Goal: Task Accomplishment & Management: Manage account settings

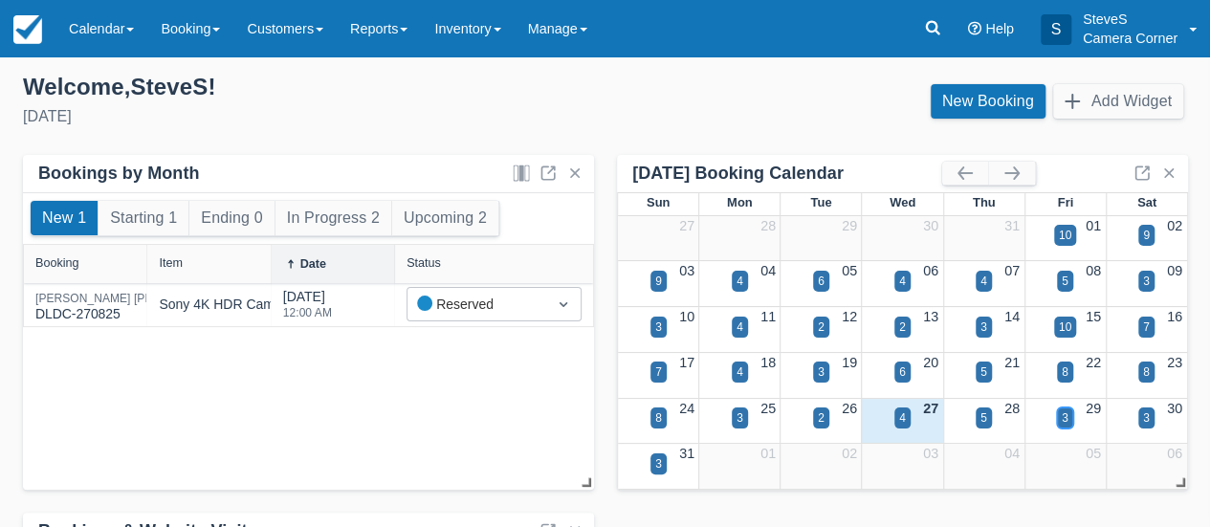
click at [1064, 411] on div "3" at bounding box center [1065, 417] width 7 height 17
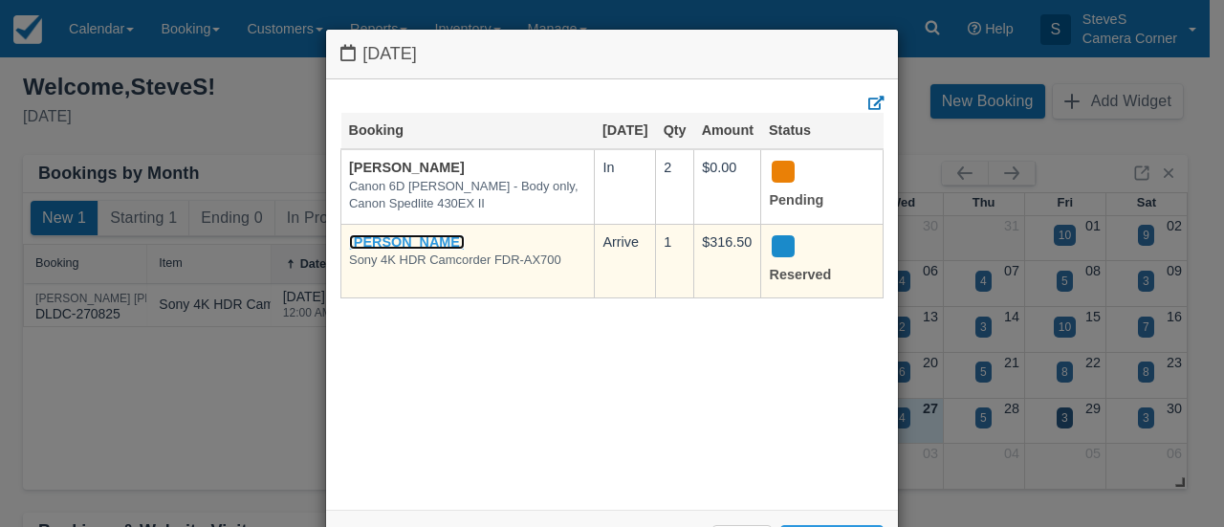
click at [417, 250] on link "[PERSON_NAME]" at bounding box center [407, 241] width 116 height 15
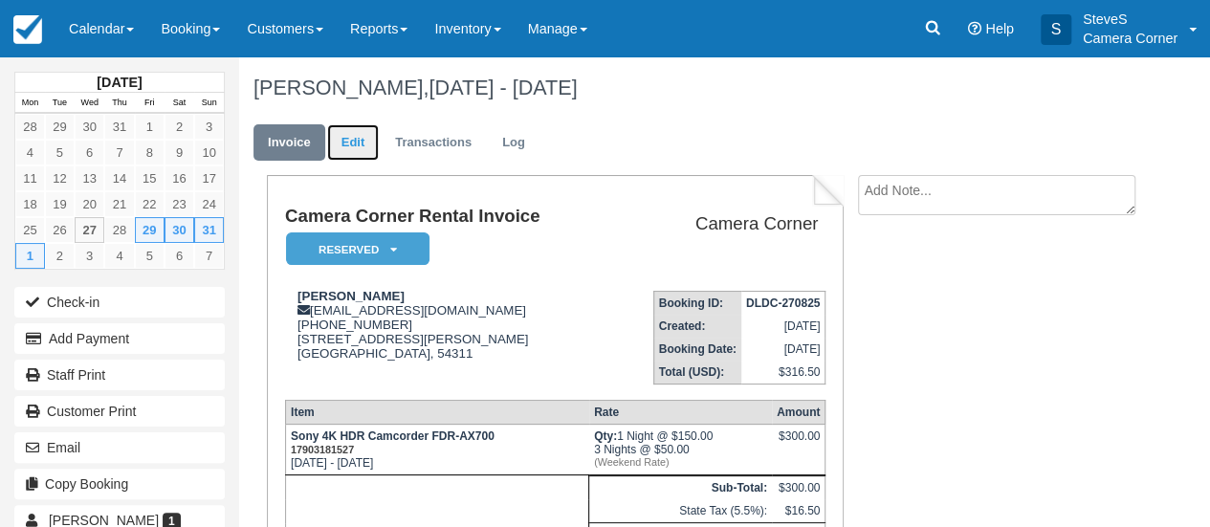
click at [340, 144] on link "Edit" at bounding box center [353, 142] width 52 height 37
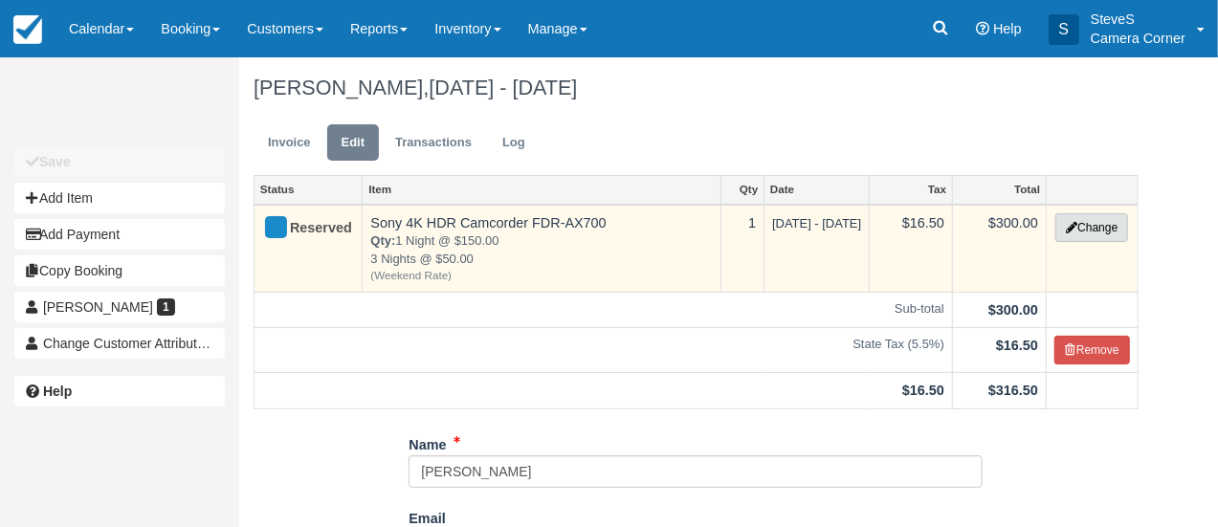
click at [1094, 229] on button "Change" at bounding box center [1091, 227] width 73 height 29
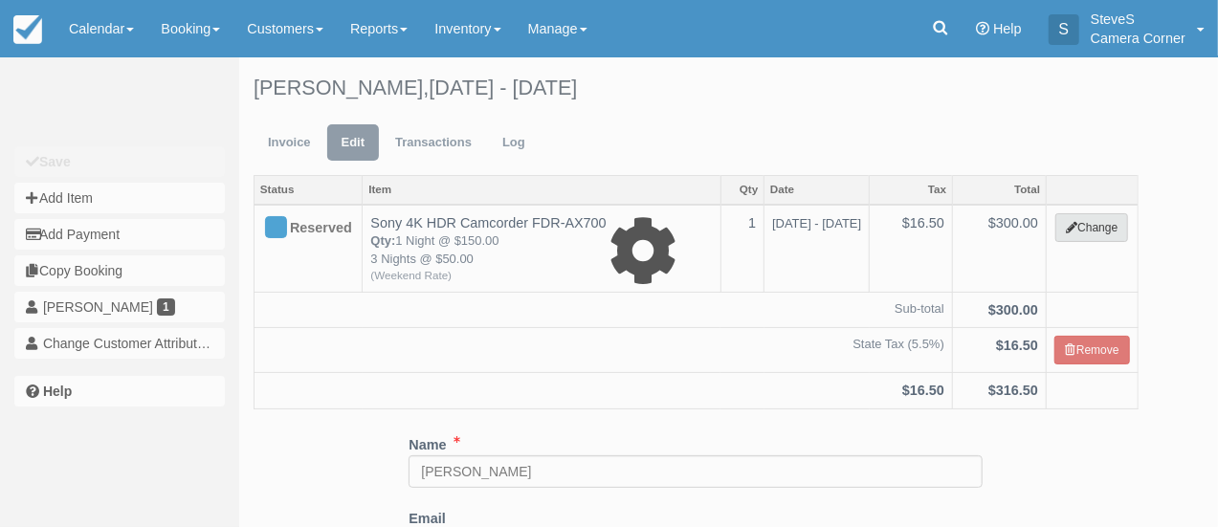
select select "6"
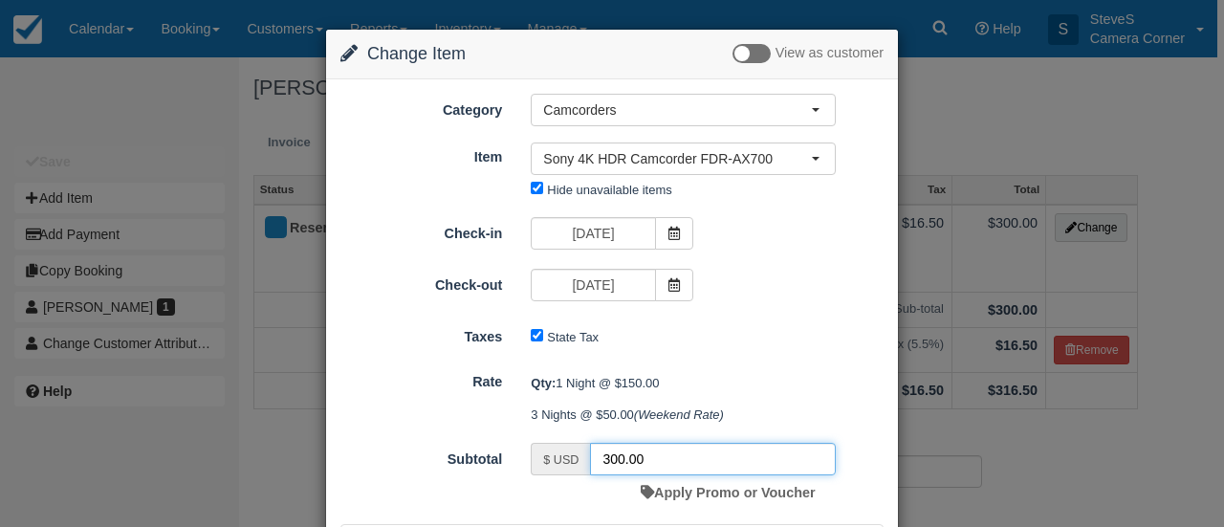
drag, startPoint x: 655, startPoint y: 458, endPoint x: 577, endPoint y: 458, distance: 78.4
click at [577, 458] on div "$ USD 300.00" at bounding box center [683, 459] width 305 height 33
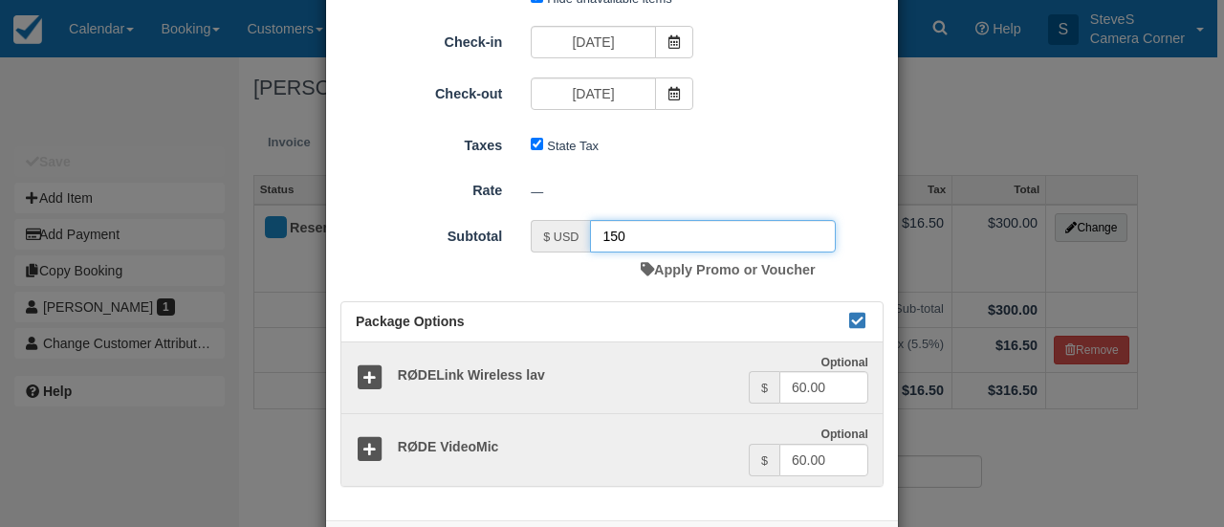
scroll to position [272, 0]
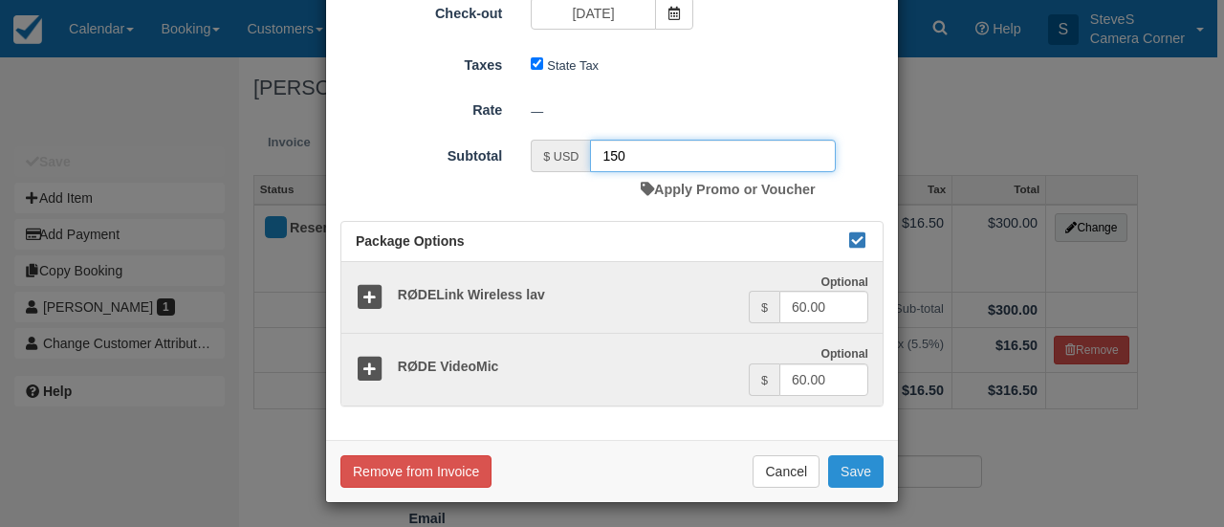
type input "150"
click at [851, 473] on button "Save" at bounding box center [855, 471] width 55 height 33
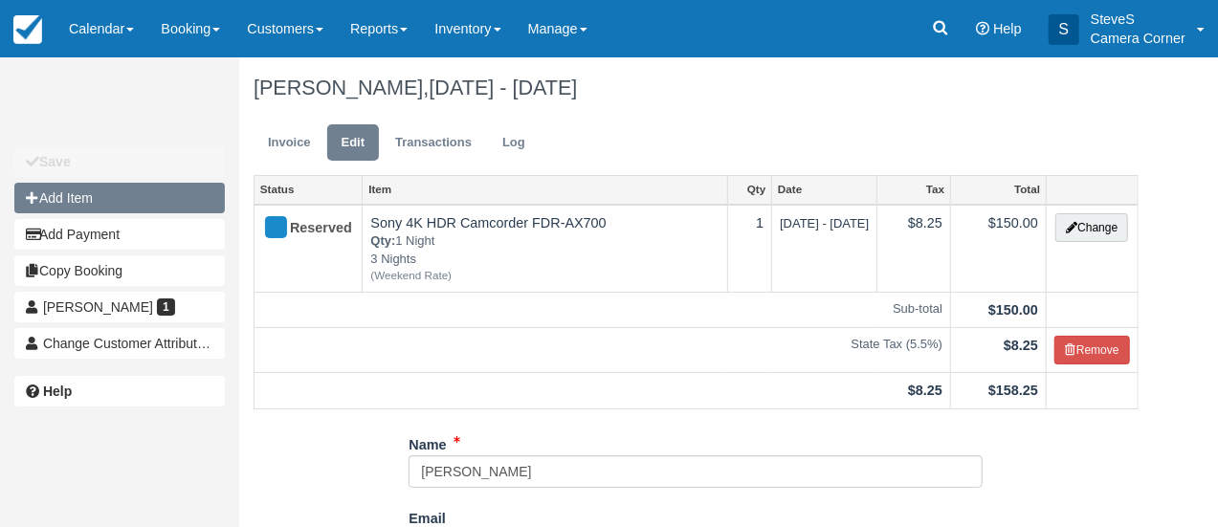
click at [78, 199] on button "Add Item" at bounding box center [119, 198] width 210 height 31
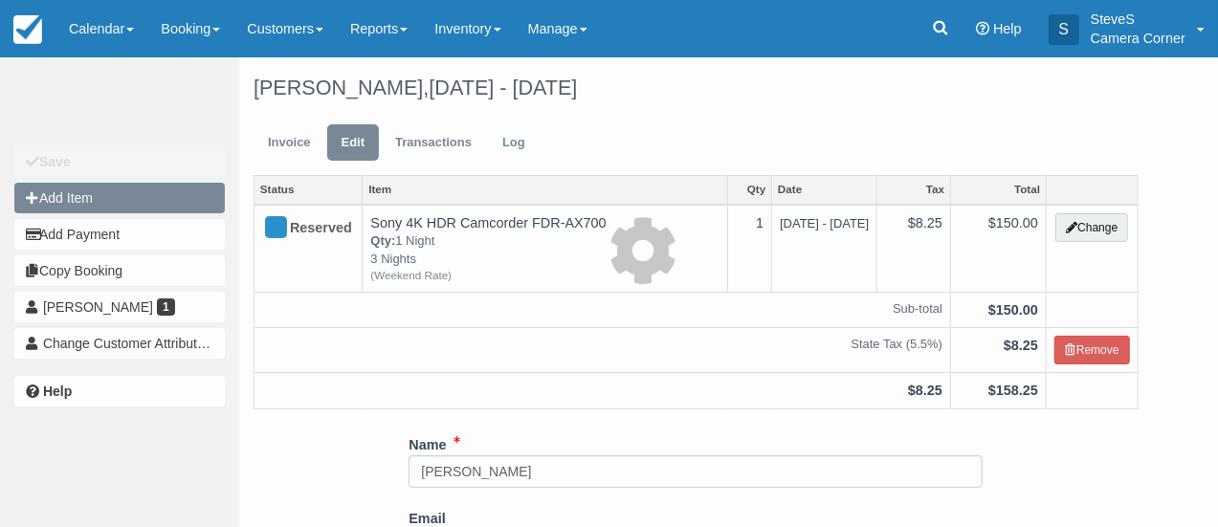
type input "0.00"
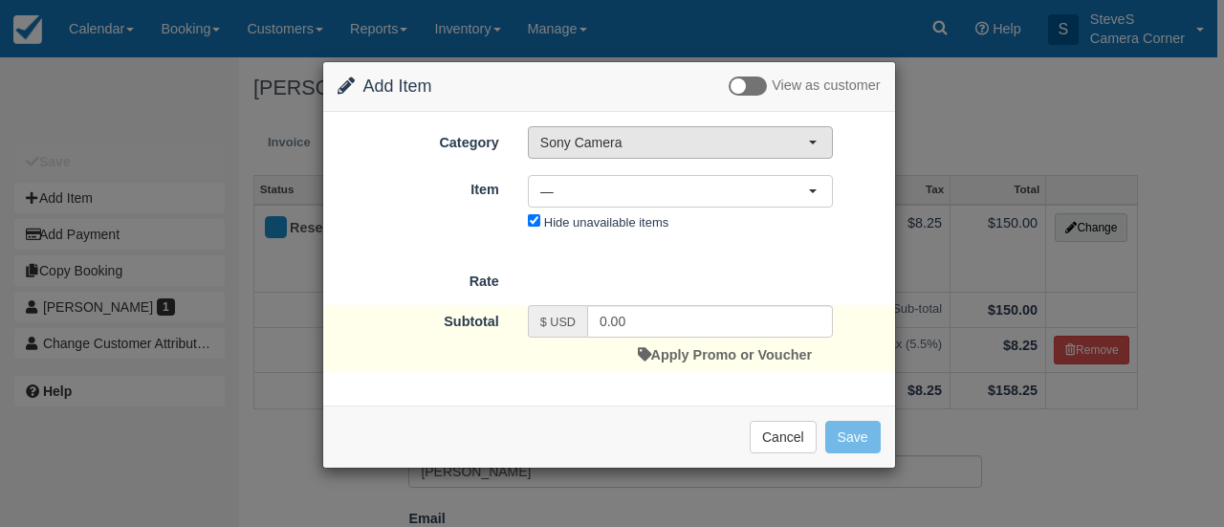
click at [794, 142] on span "Sony Camera" at bounding box center [674, 142] width 268 height 19
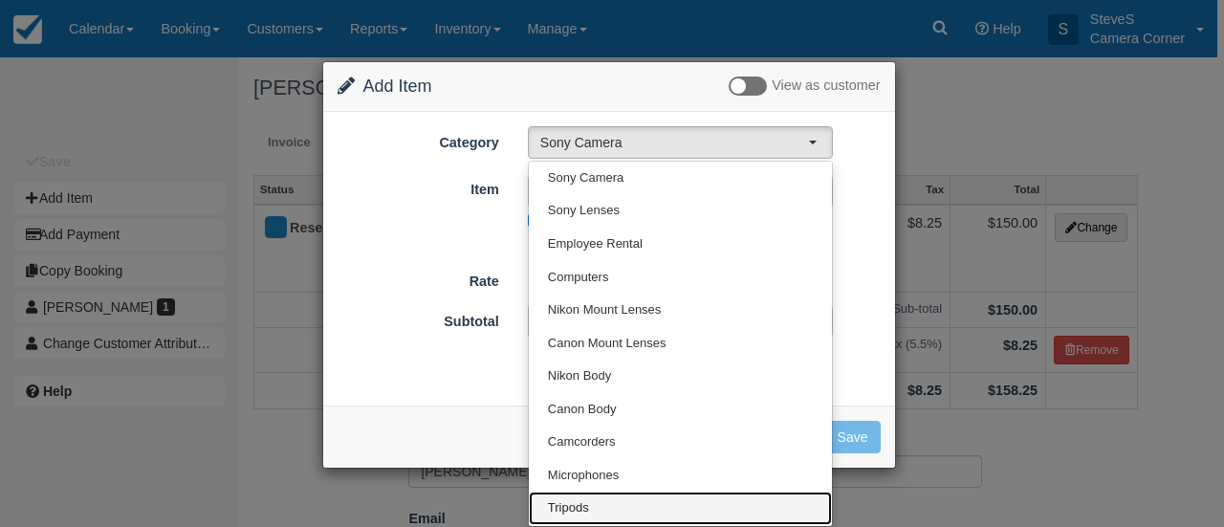
click at [576, 496] on link "Tripods" at bounding box center [680, 508] width 303 height 33
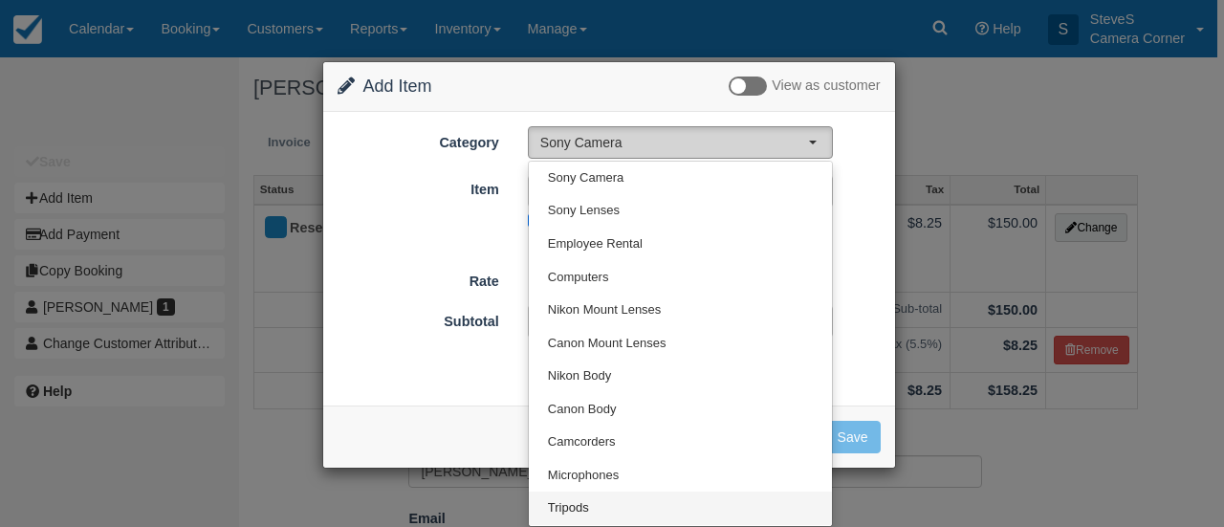
select select "8"
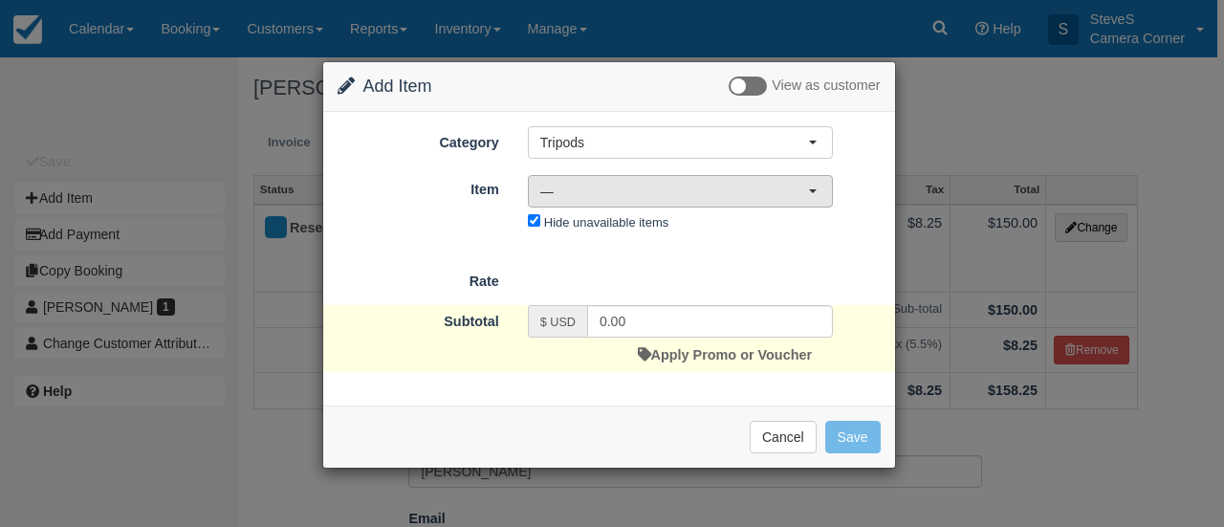
click at [625, 190] on span "—" at bounding box center [674, 191] width 268 height 19
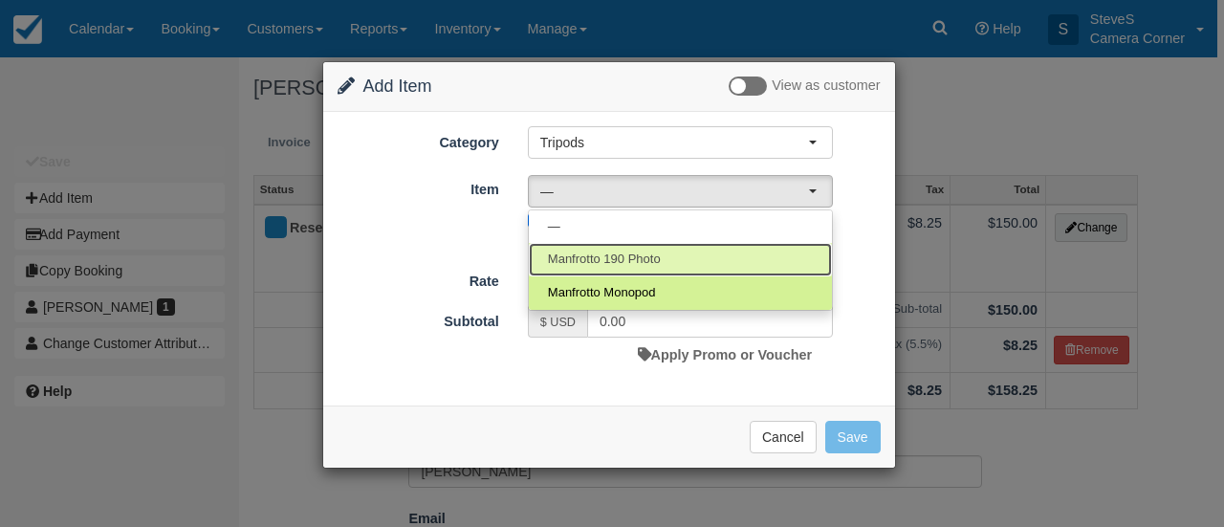
click at [589, 260] on span "Manfrotto 190 Photo" at bounding box center [604, 260] width 113 height 18
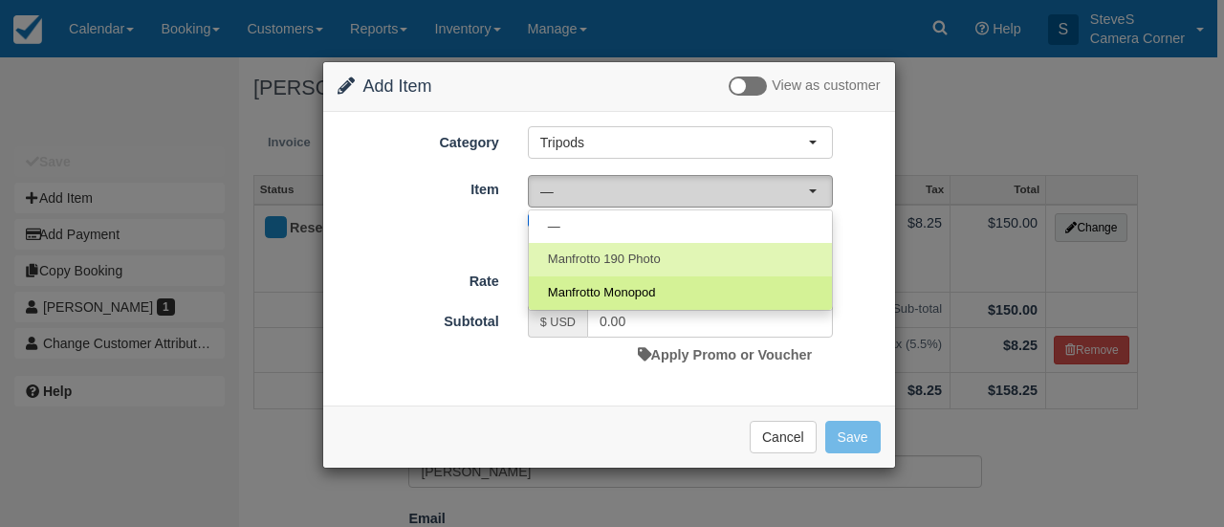
select select "51"
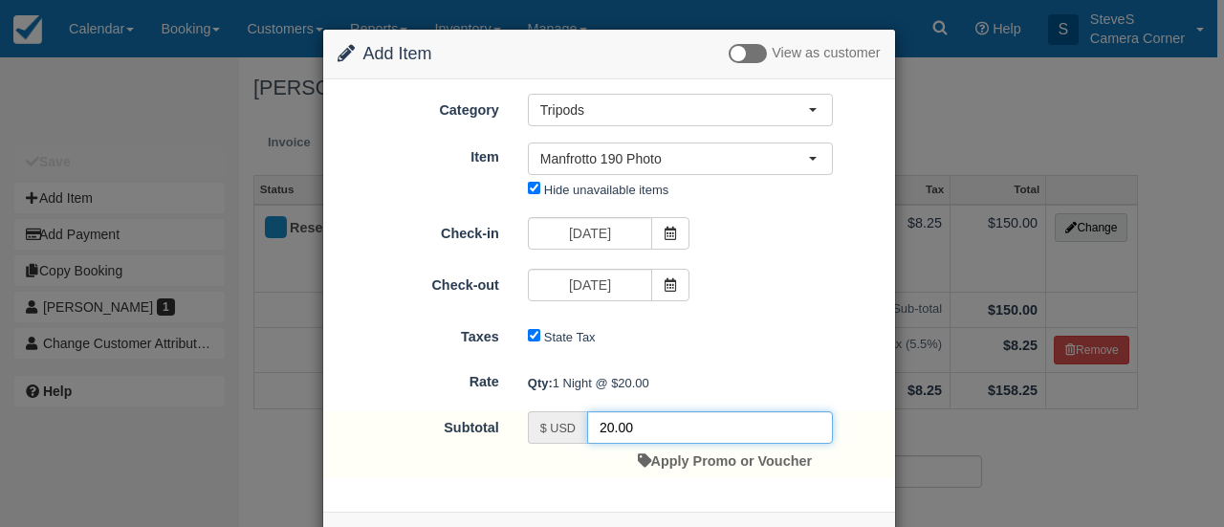
drag, startPoint x: 655, startPoint y: 419, endPoint x: 543, endPoint y: 418, distance: 111.9
click at [543, 418] on div "$ USD 20.00" at bounding box center [680, 427] width 305 height 33
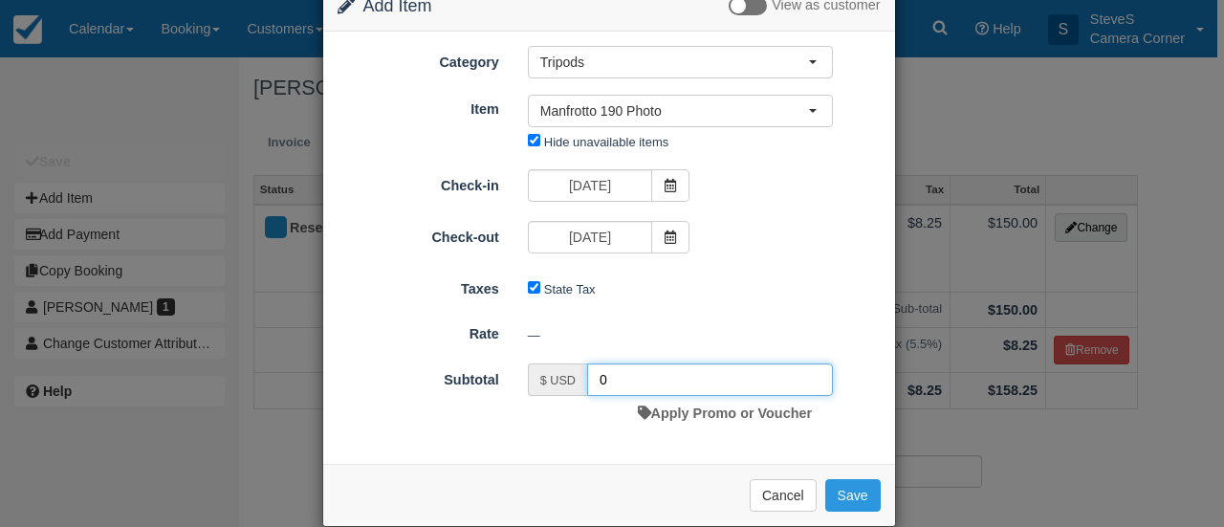
scroll to position [74, 0]
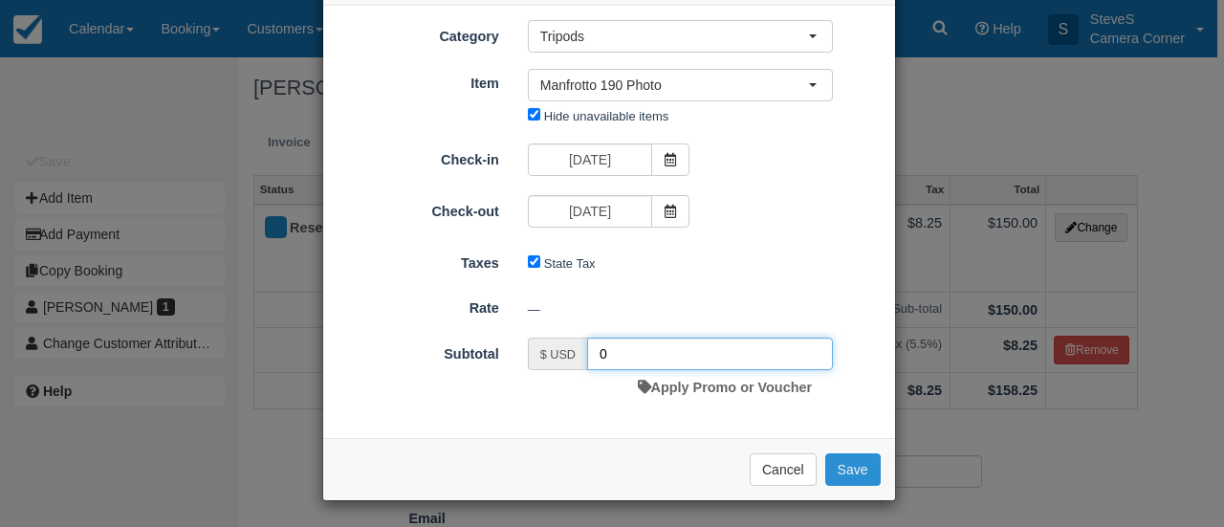
type input "0"
click at [845, 466] on button "Save" at bounding box center [852, 469] width 55 height 33
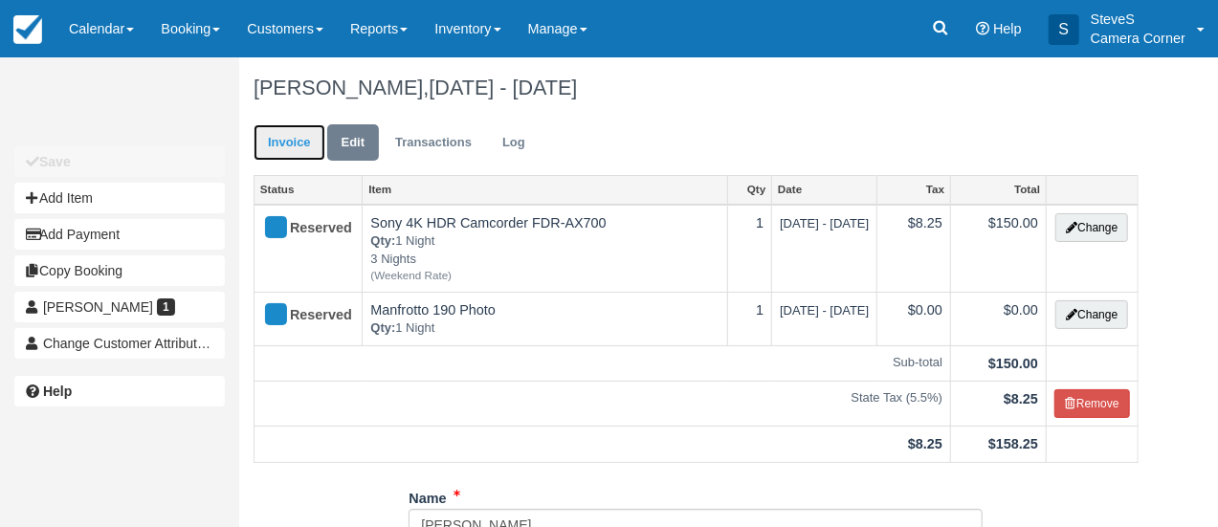
click at [296, 140] on link "Invoice" at bounding box center [289, 142] width 72 height 37
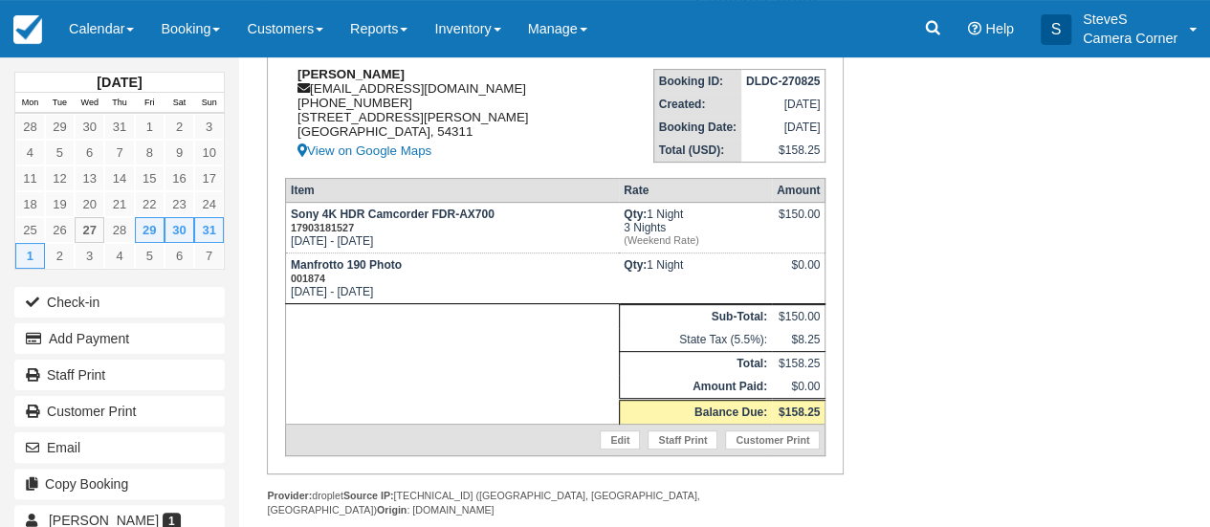
scroll to position [237, 0]
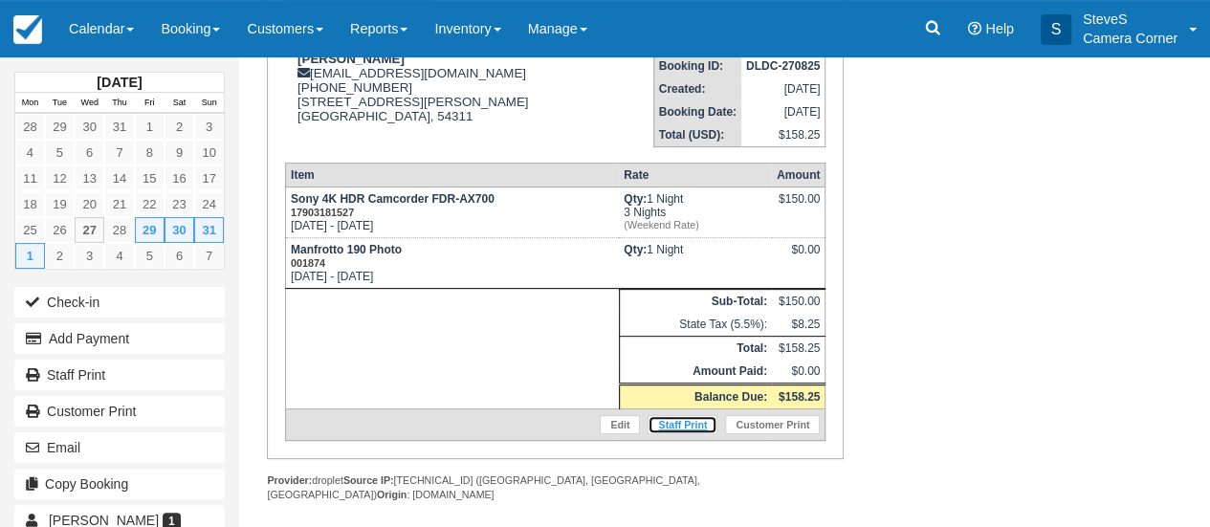
click at [691, 426] on link "Staff Print" at bounding box center [682, 424] width 70 height 19
